Goal: Complete application form

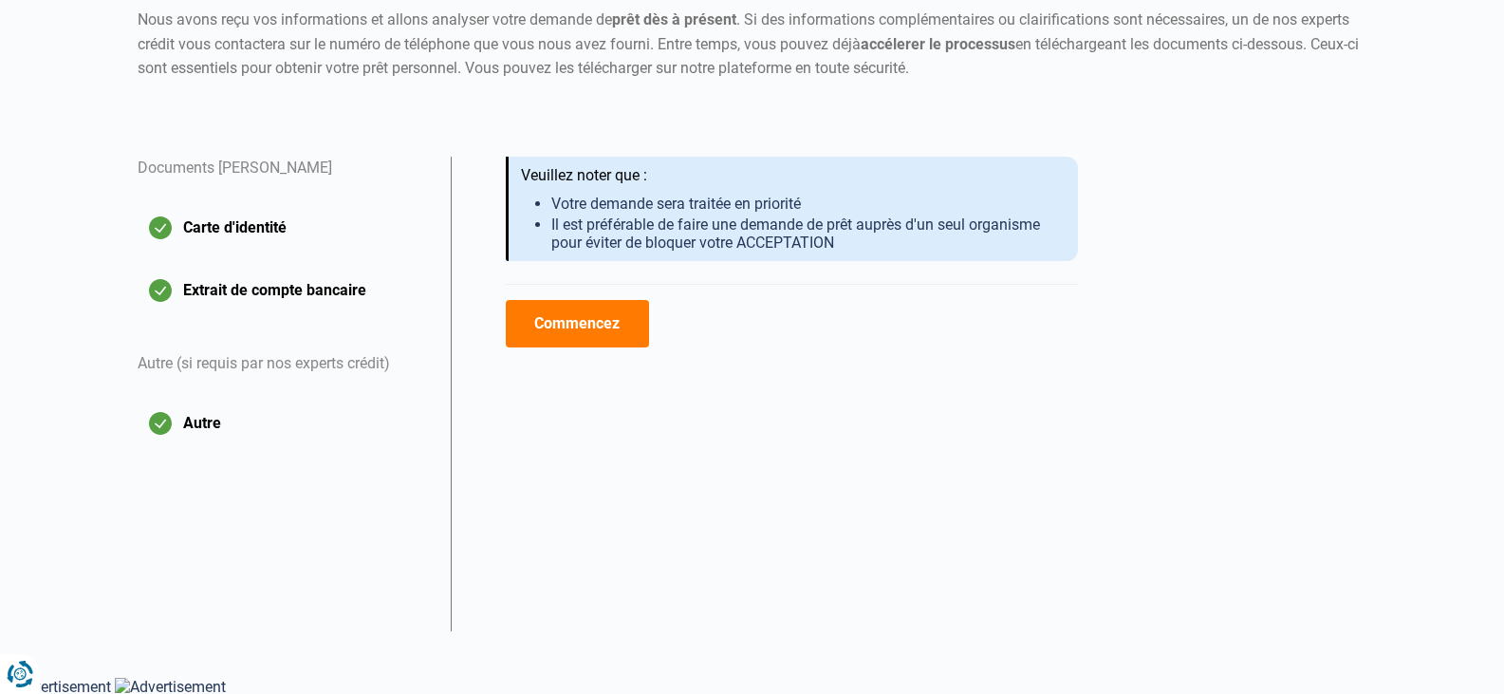
scroll to position [221, 0]
click at [547, 322] on button "Commencez" at bounding box center [577, 322] width 143 height 47
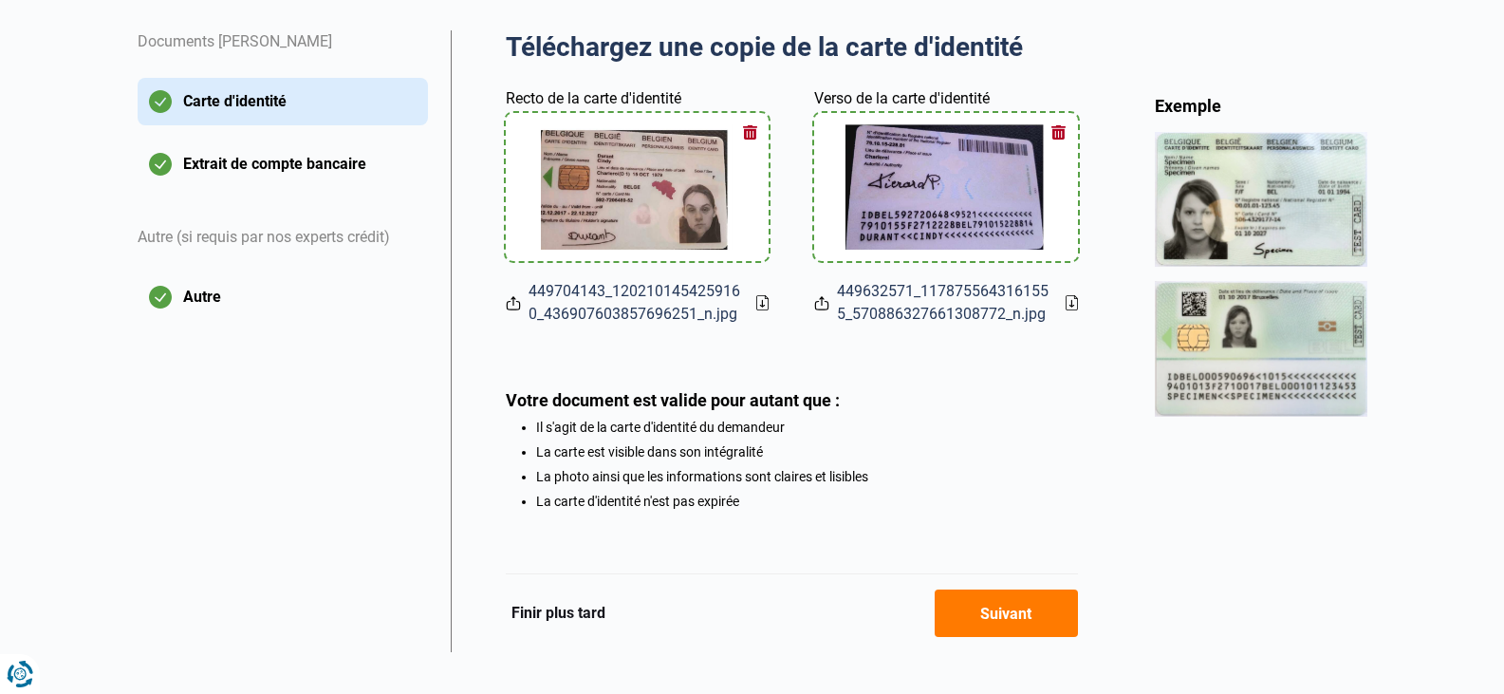
scroll to position [373, 0]
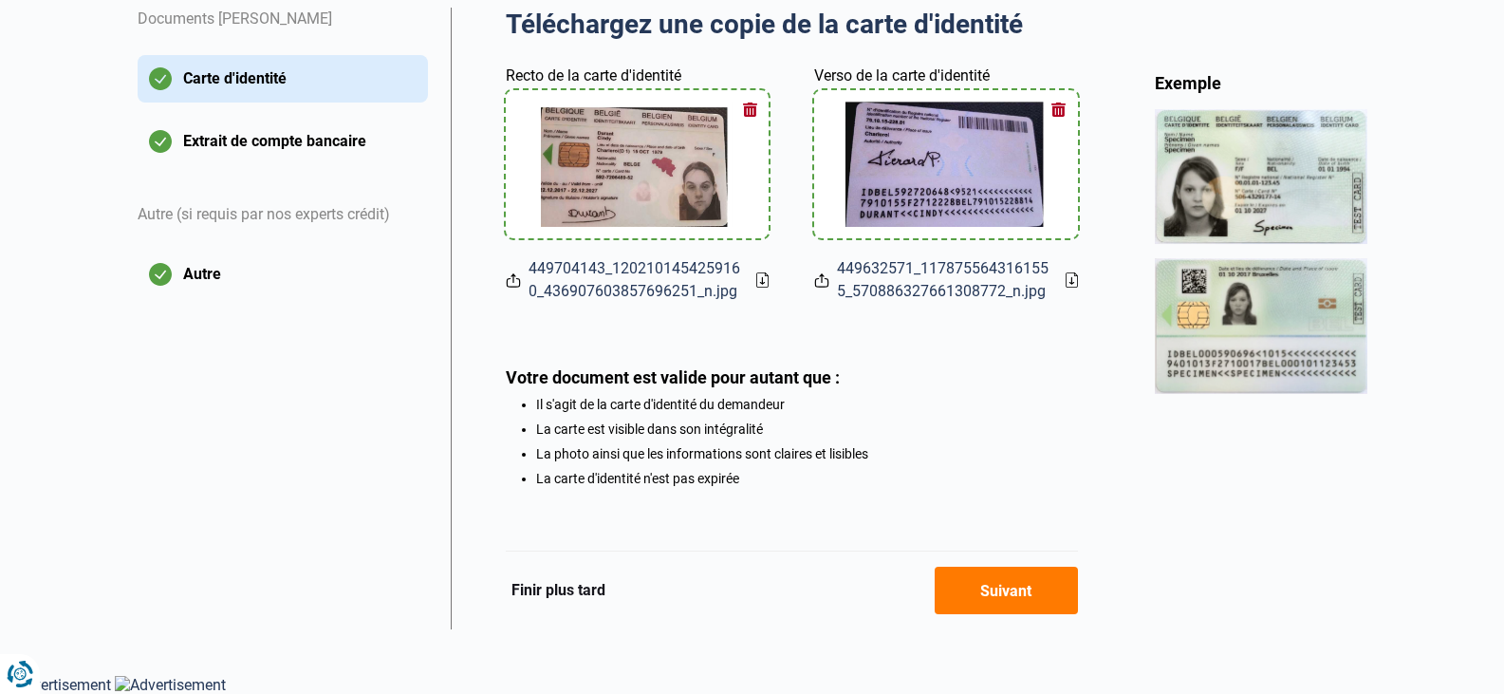
click at [1006, 596] on button "Suivant" at bounding box center [1006, 590] width 143 height 47
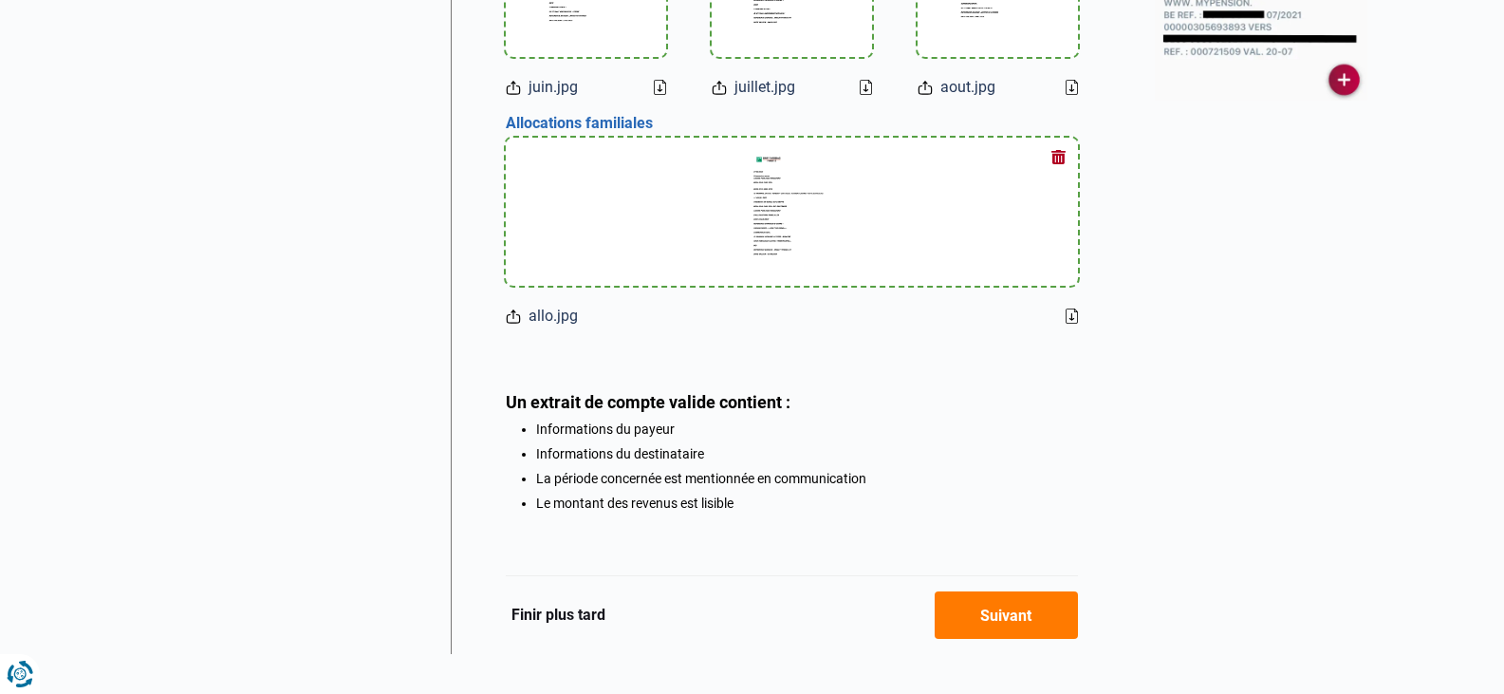
scroll to position [706, 0]
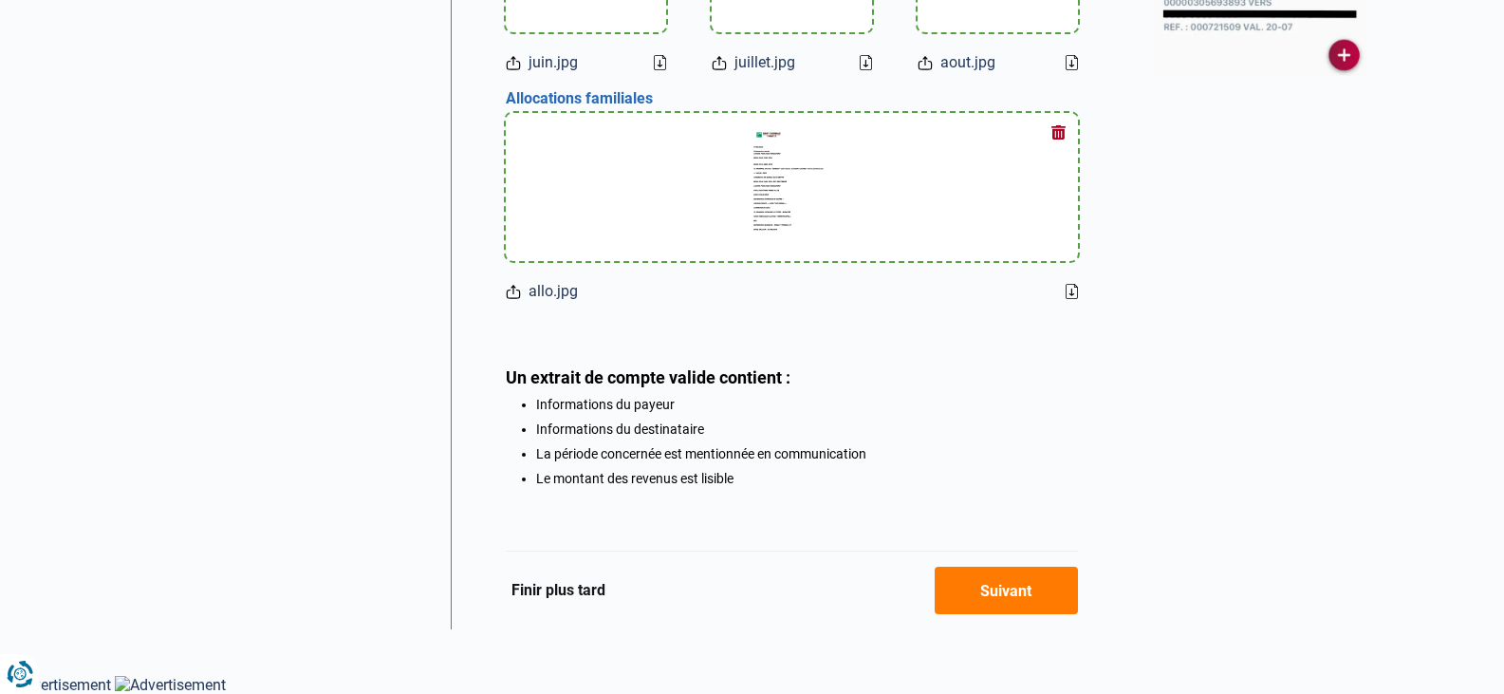
click at [1018, 593] on button "Suivant" at bounding box center [1006, 590] width 143 height 47
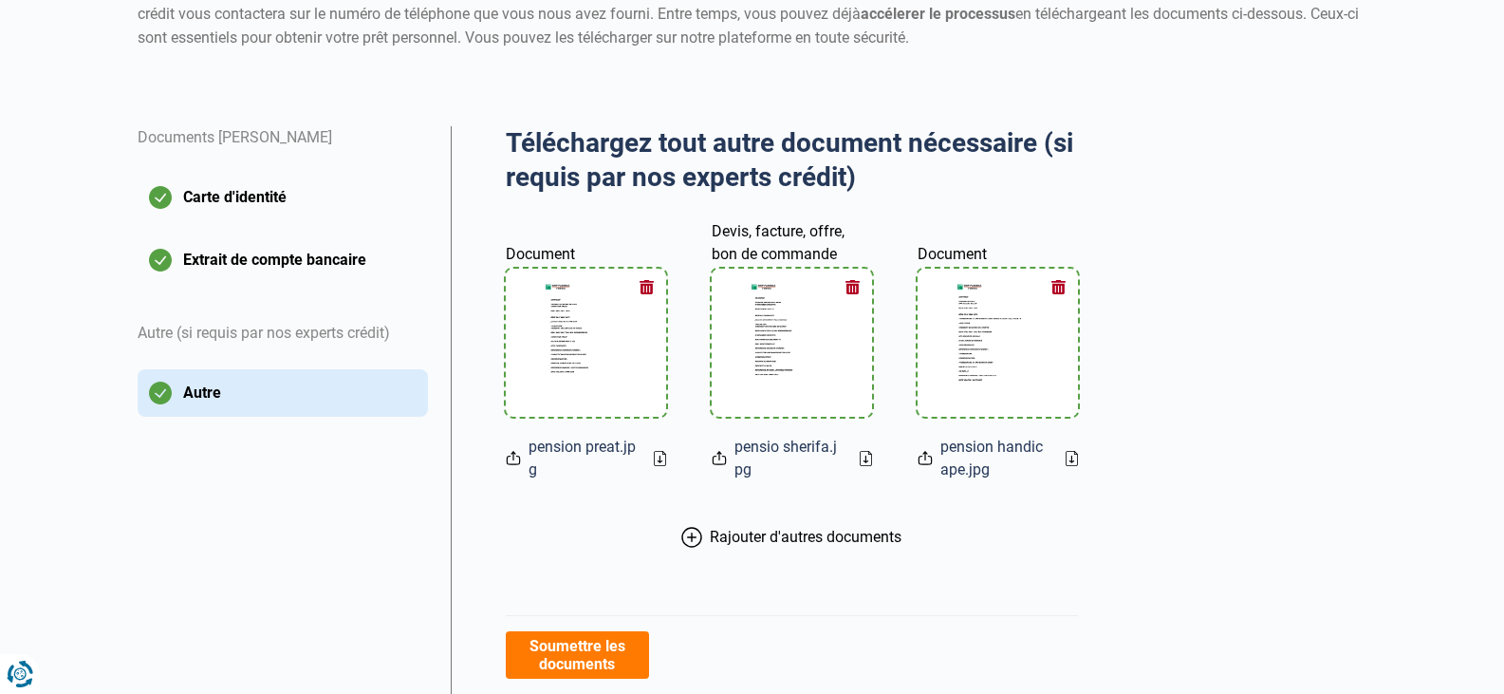
scroll to position [422, 0]
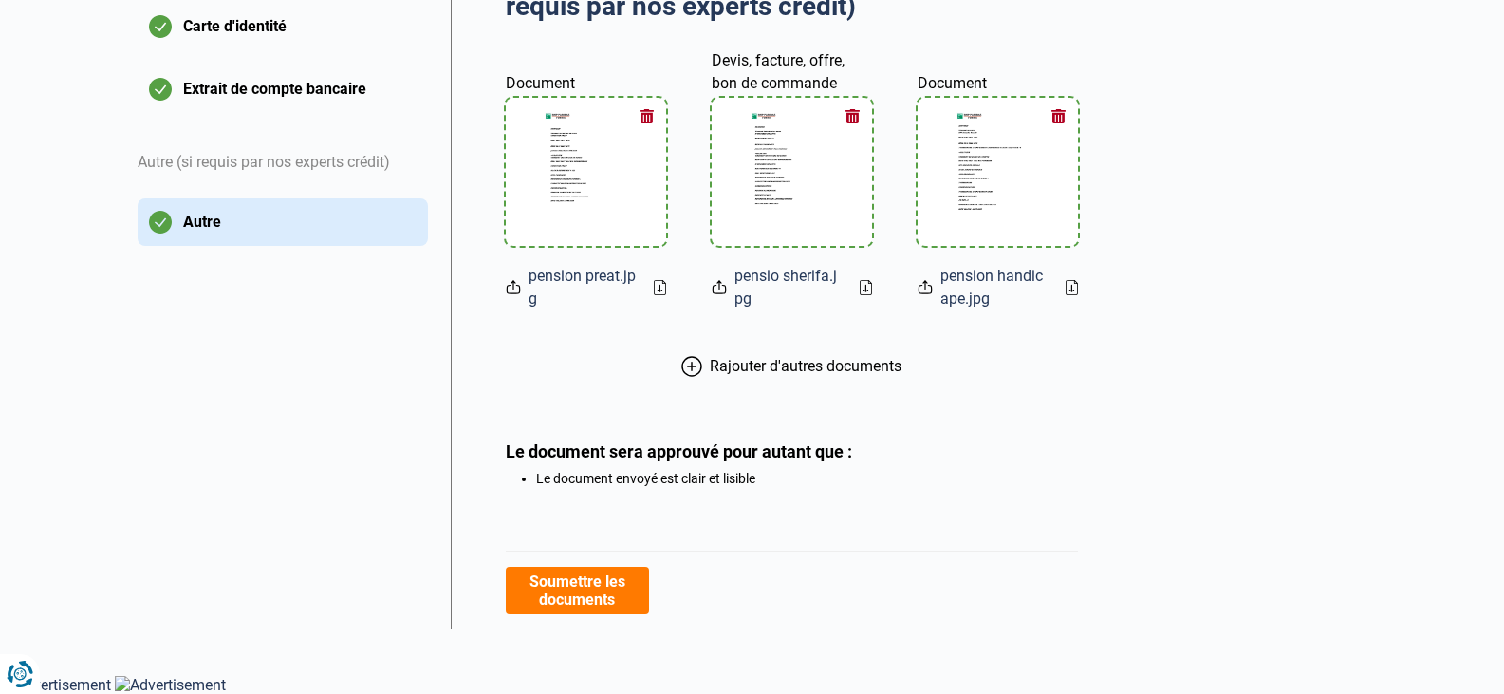
click at [593, 603] on button "Soumettre les documents" at bounding box center [577, 590] width 143 height 47
